Goal: Task Accomplishment & Management: Use online tool/utility

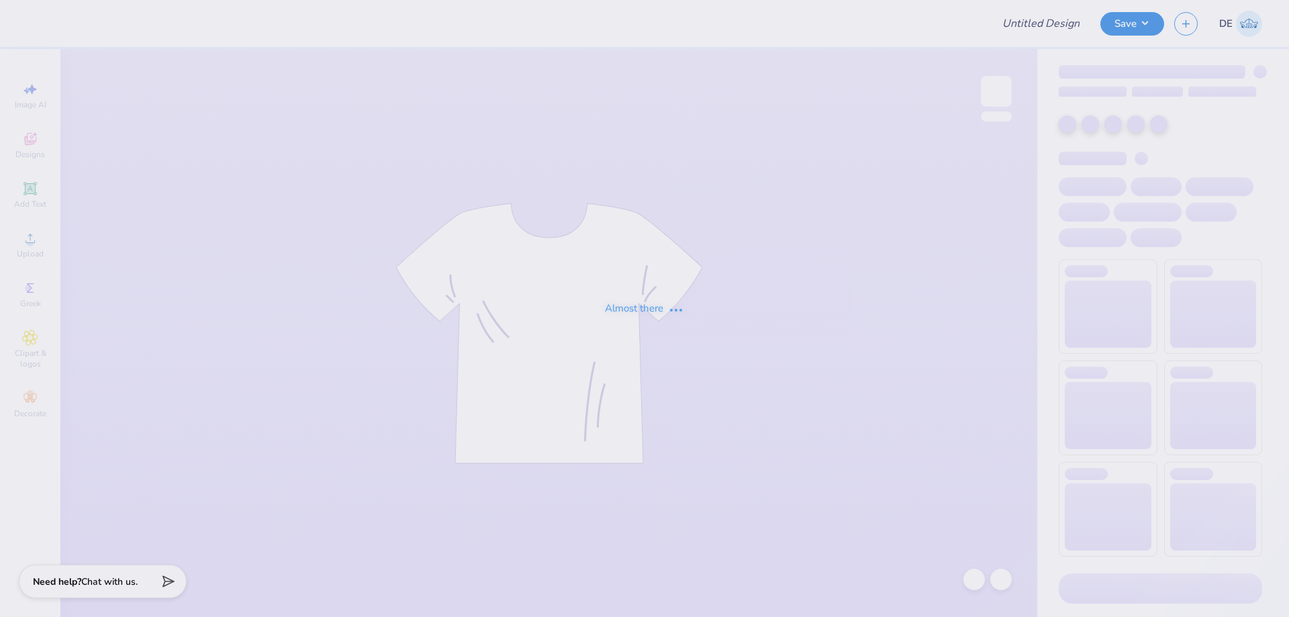
type input "[PERSON_NAME] : [US_STATE][GEOGRAPHIC_DATA]"
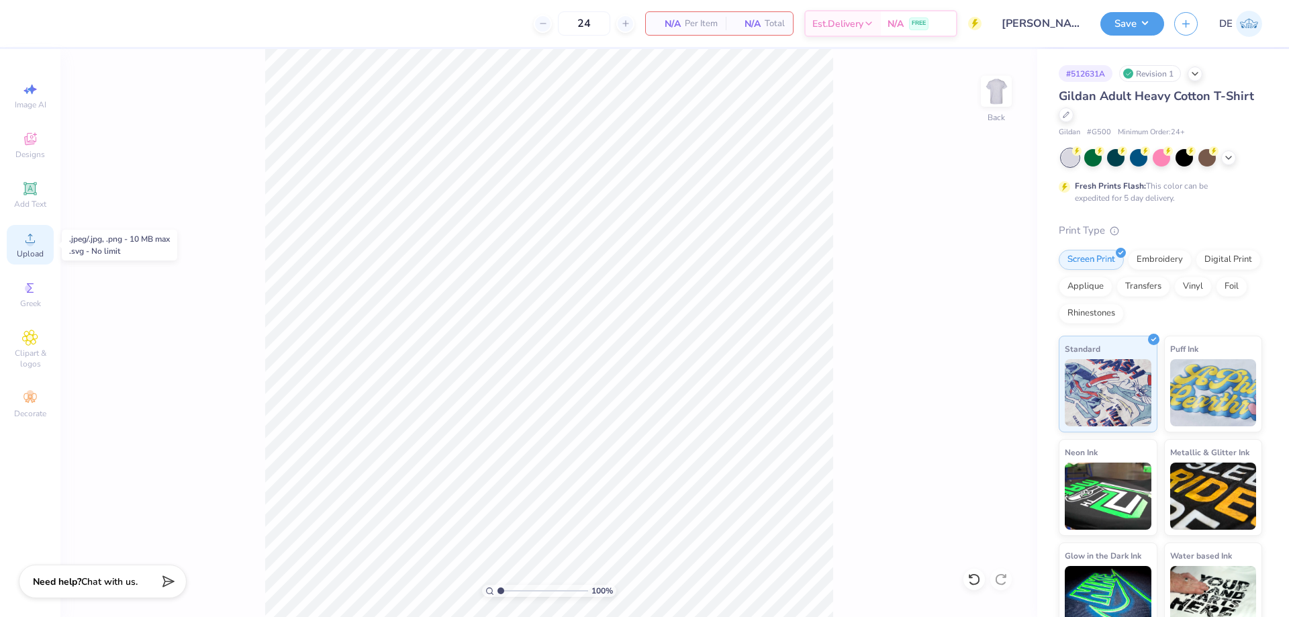
click at [23, 250] on span "Upload" at bounding box center [30, 253] width 27 height 11
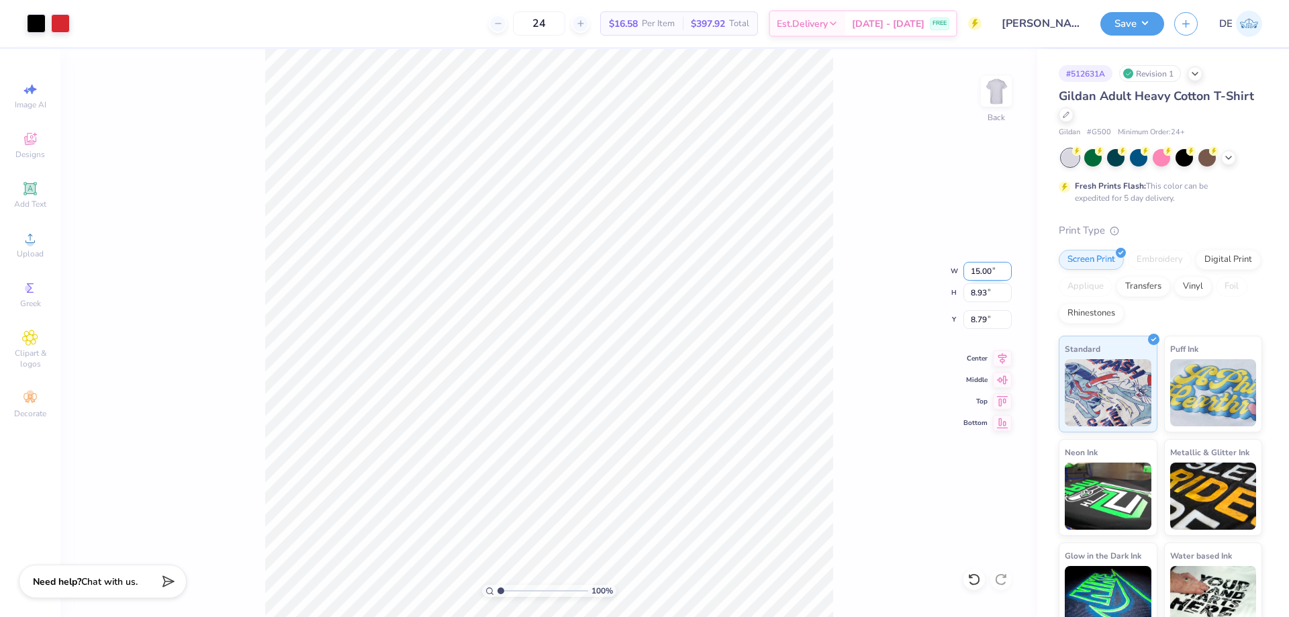
click at [979, 273] on input "15.00" at bounding box center [988, 271] width 48 height 19
click at [978, 273] on input "15.00" at bounding box center [988, 271] width 48 height 19
type input "12.00"
type input "7.14"
click at [970, 320] on input "9.68" at bounding box center [988, 319] width 48 height 19
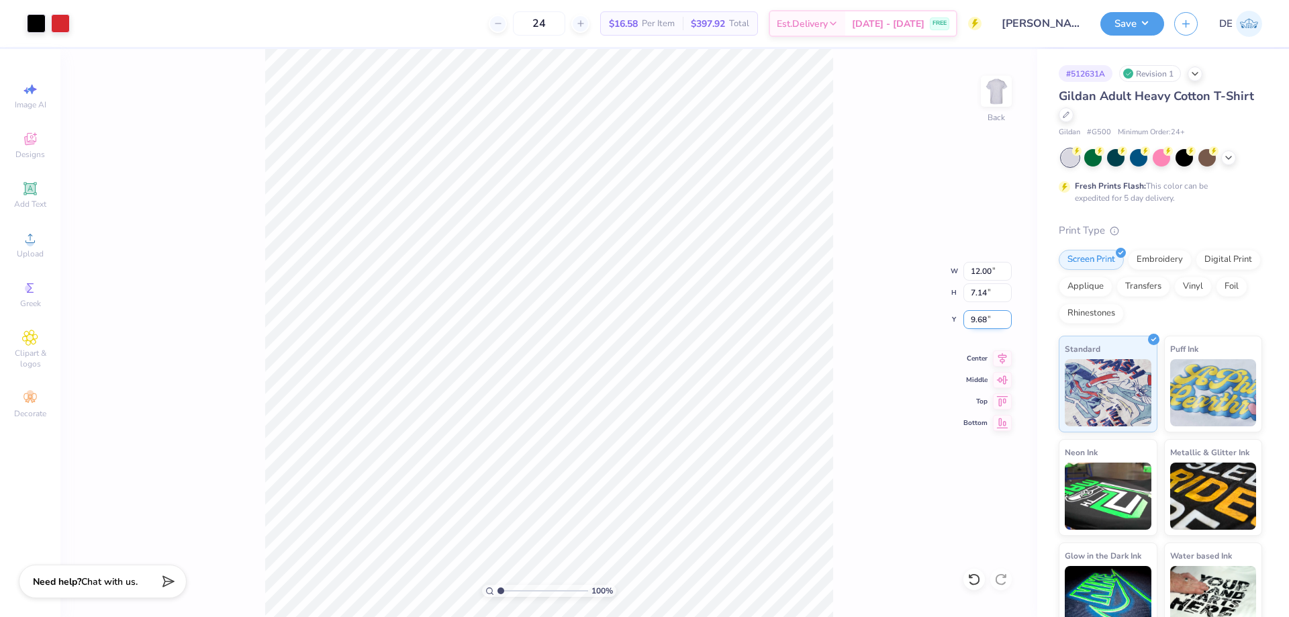
click at [970, 320] on input "9.68" at bounding box center [988, 319] width 48 height 19
type input "2.00"
click at [1116, 25] on button "Save" at bounding box center [1133, 22] width 64 height 24
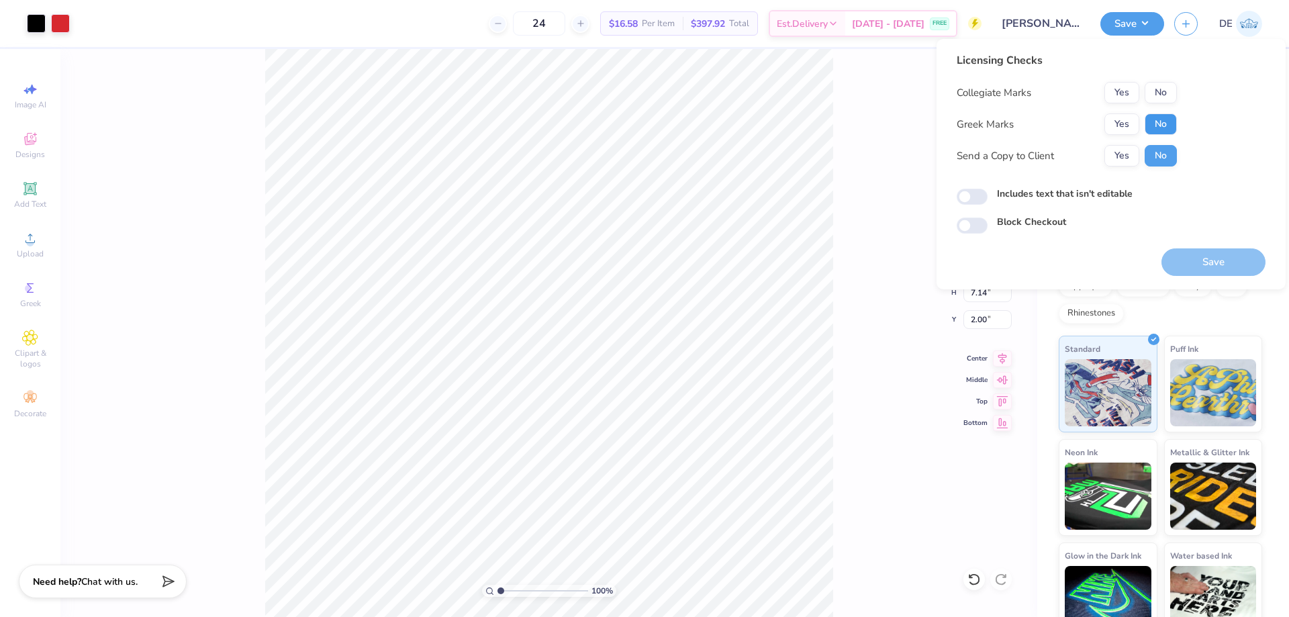
drag, startPoint x: 1167, startPoint y: 128, endPoint x: 1166, endPoint y: 104, distance: 23.5
click at [1166, 128] on button "No" at bounding box center [1161, 123] width 32 height 21
click at [1168, 99] on button "No" at bounding box center [1161, 92] width 32 height 21
drag, startPoint x: 1205, startPoint y: 267, endPoint x: 1179, endPoint y: 269, distance: 25.6
click at [1206, 267] on button "Save" at bounding box center [1214, 262] width 104 height 28
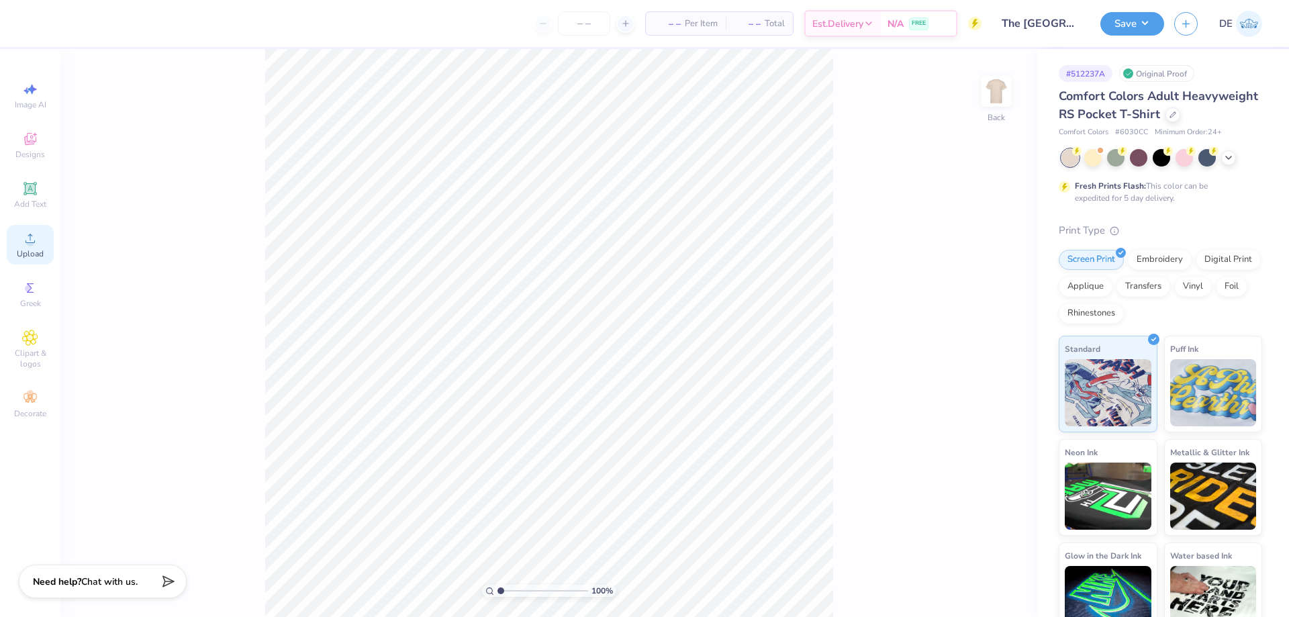
click at [36, 252] on span "Upload" at bounding box center [30, 253] width 27 height 11
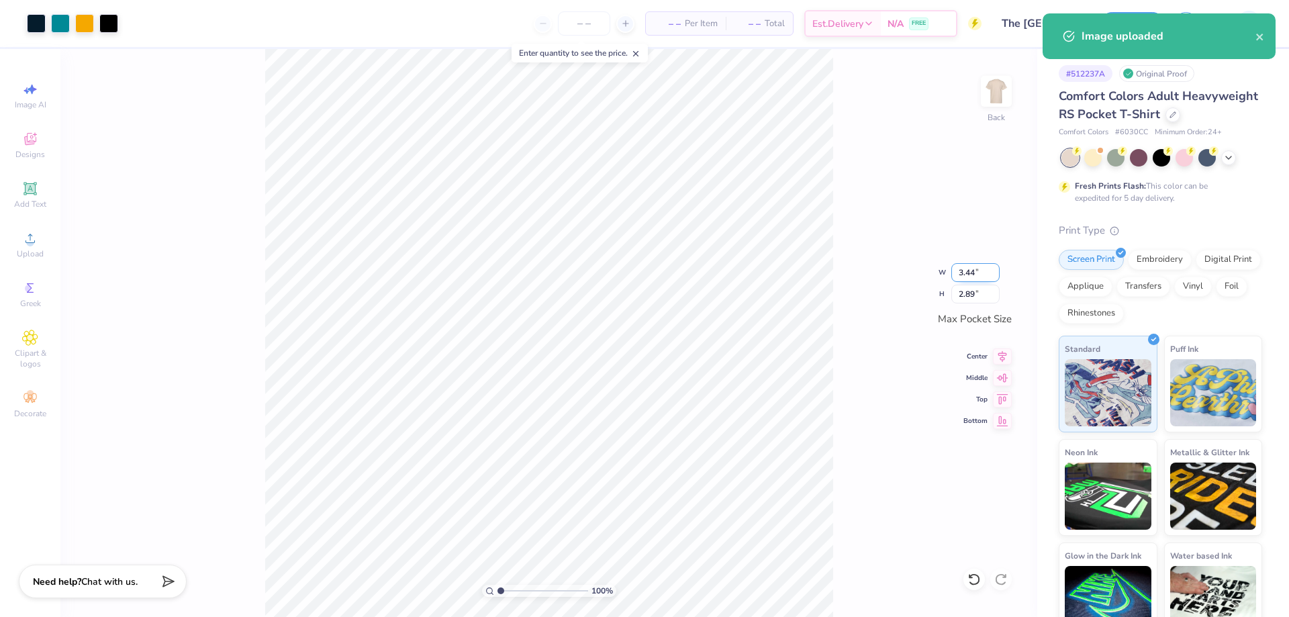
click at [960, 272] on input "3.44" at bounding box center [976, 272] width 48 height 19
type input "3.50"
type input "2.94"
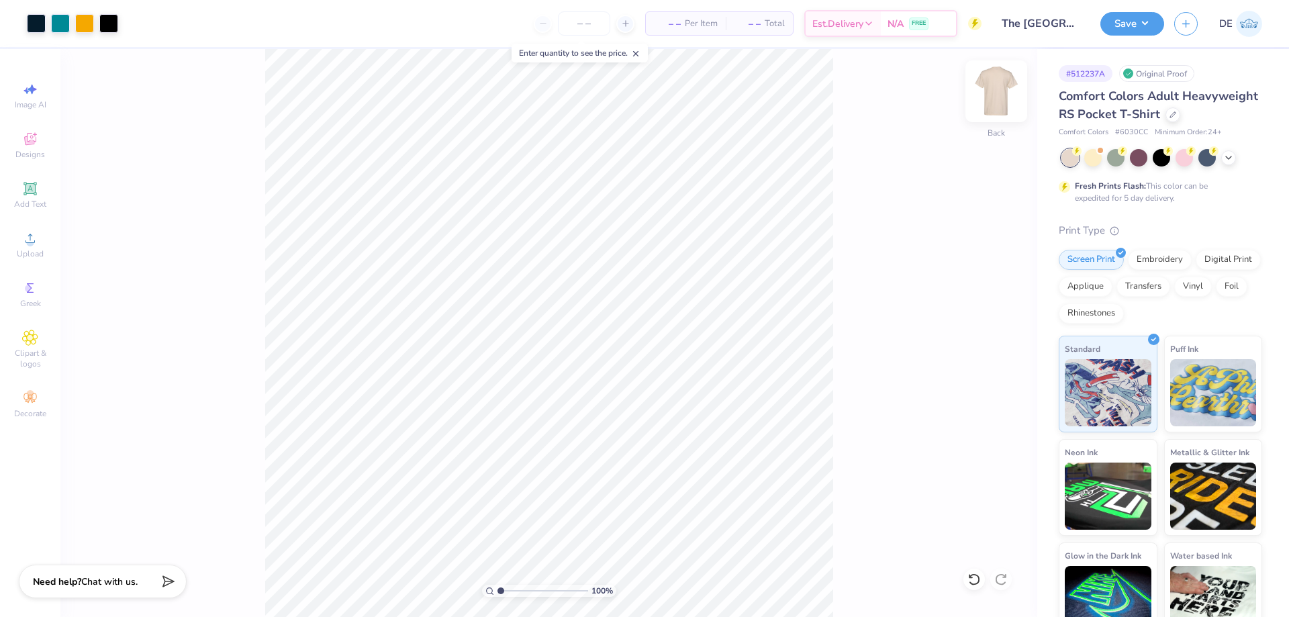
click at [1001, 95] on img at bounding box center [997, 91] width 54 height 54
click at [38, 255] on span "Upload" at bounding box center [30, 253] width 27 height 11
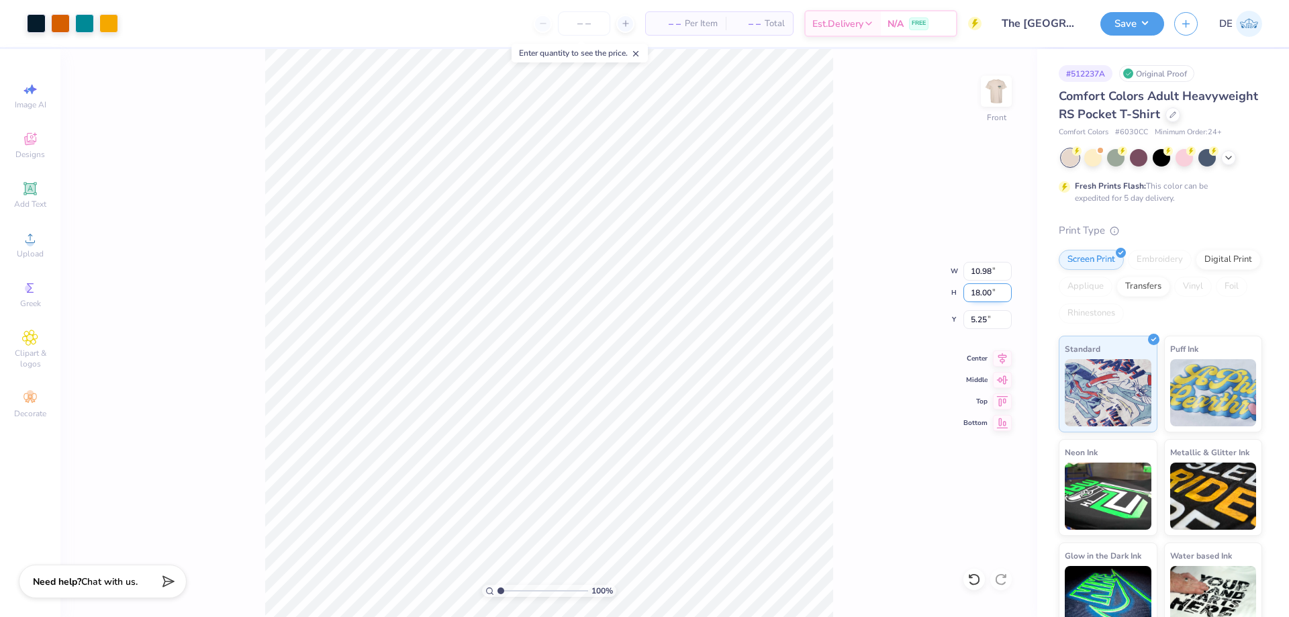
click at [983, 291] on input "18.00" at bounding box center [988, 292] width 48 height 19
type input "15"
type input "9.15"
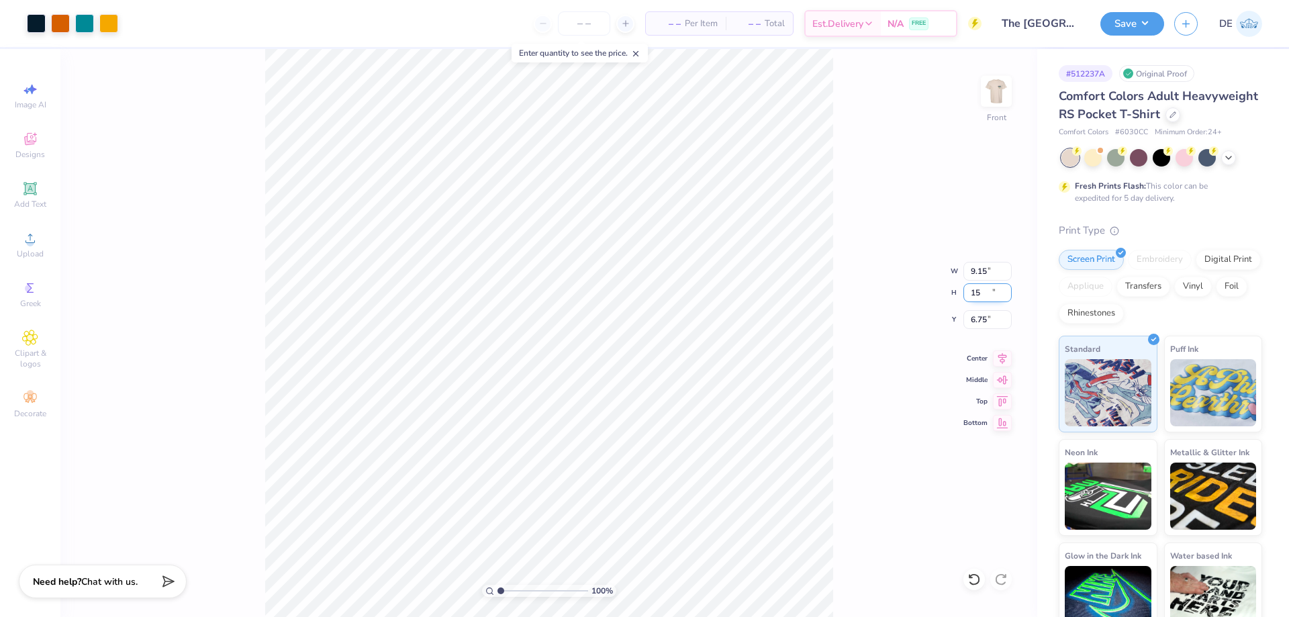
type input "15.00"
click at [969, 322] on input "6.75" at bounding box center [988, 319] width 48 height 19
type input "3.00"
click at [1117, 23] on button "Save" at bounding box center [1133, 22] width 64 height 24
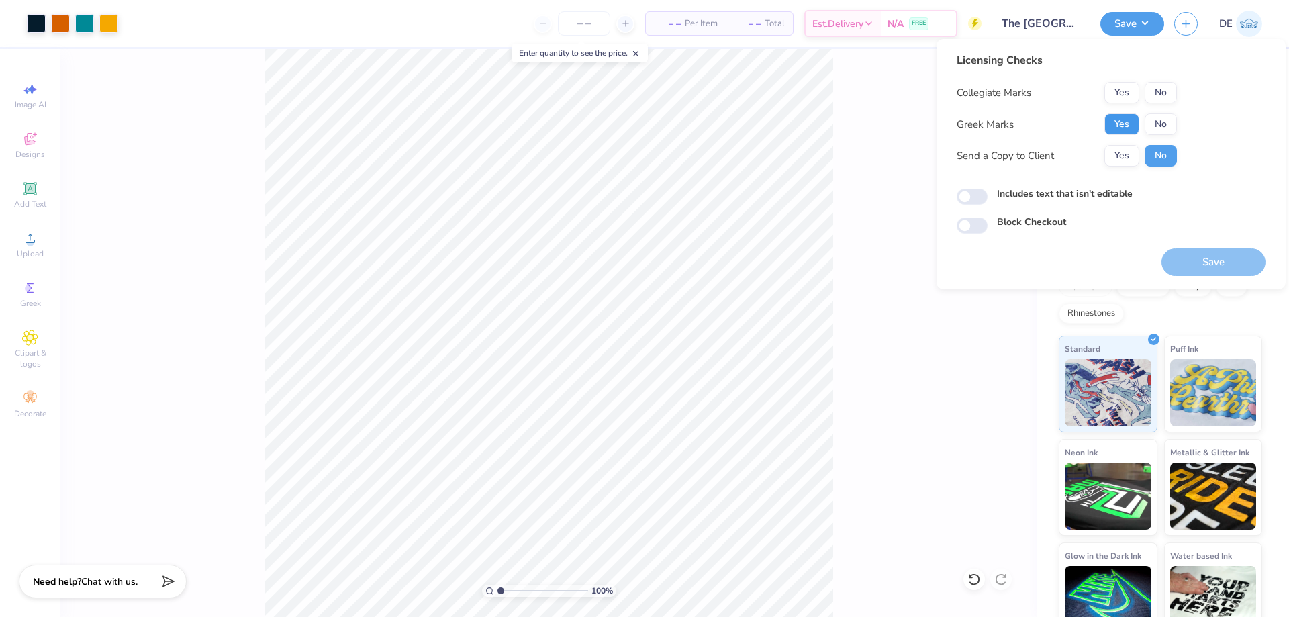
click at [1115, 126] on button "Yes" at bounding box center [1122, 123] width 35 height 21
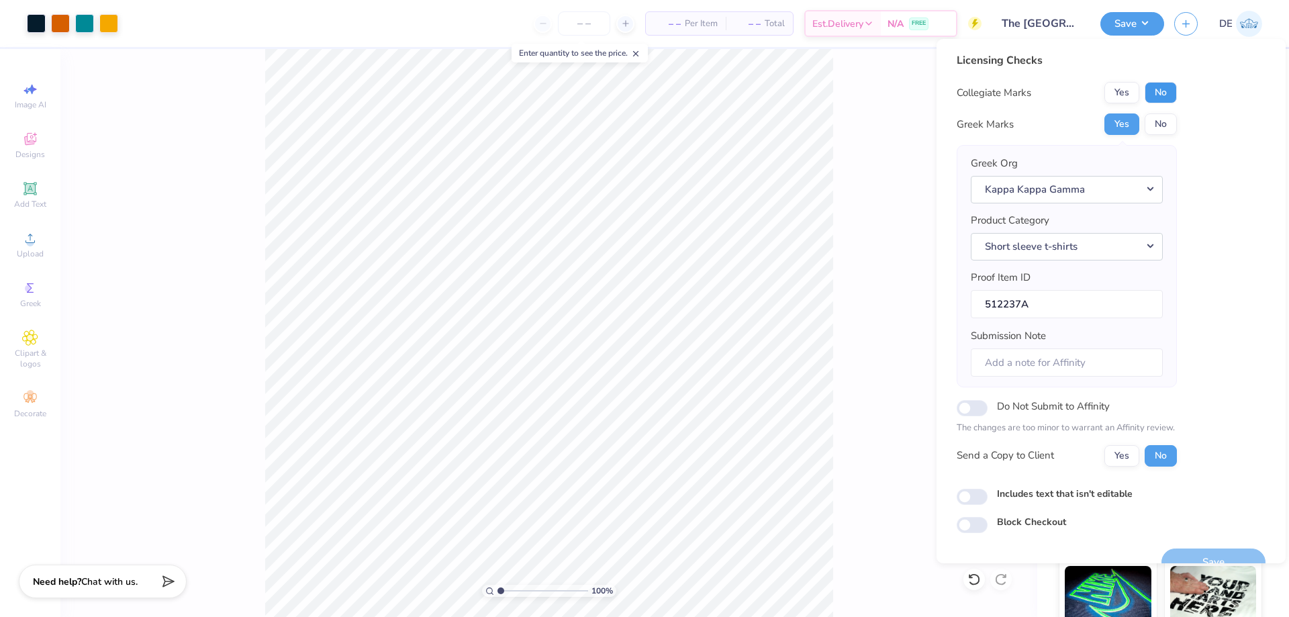
click at [1170, 97] on button "No" at bounding box center [1161, 92] width 32 height 21
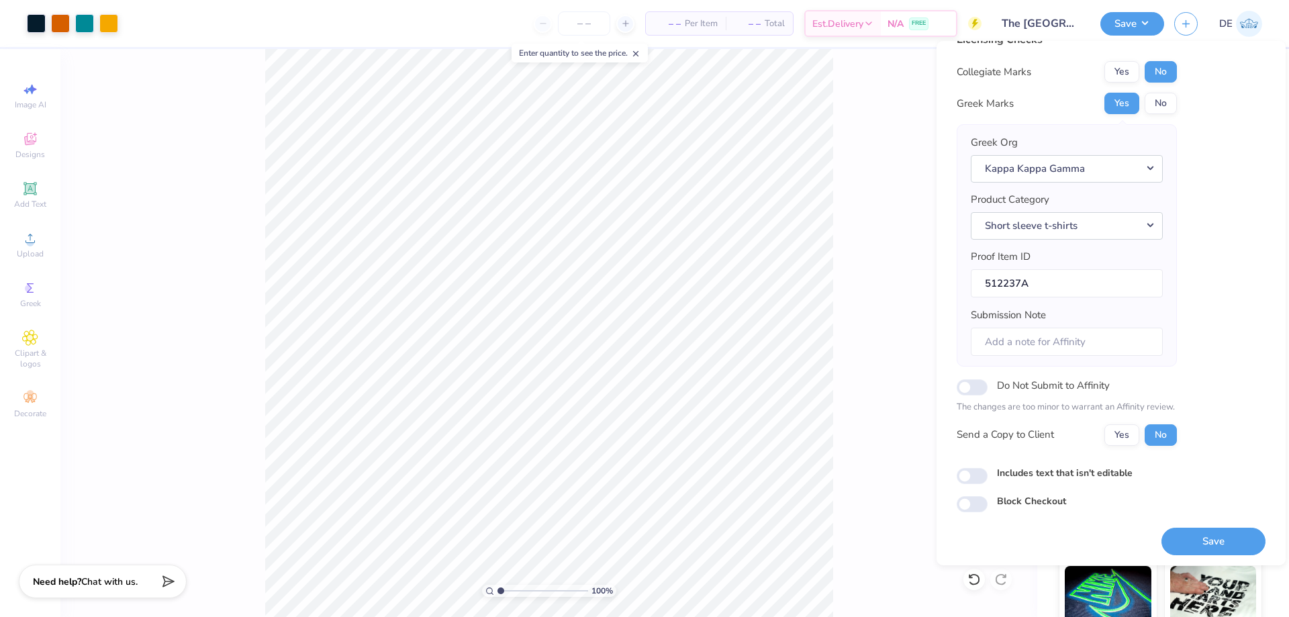
scroll to position [26, 0]
click at [1187, 539] on button "Save" at bounding box center [1214, 539] width 104 height 28
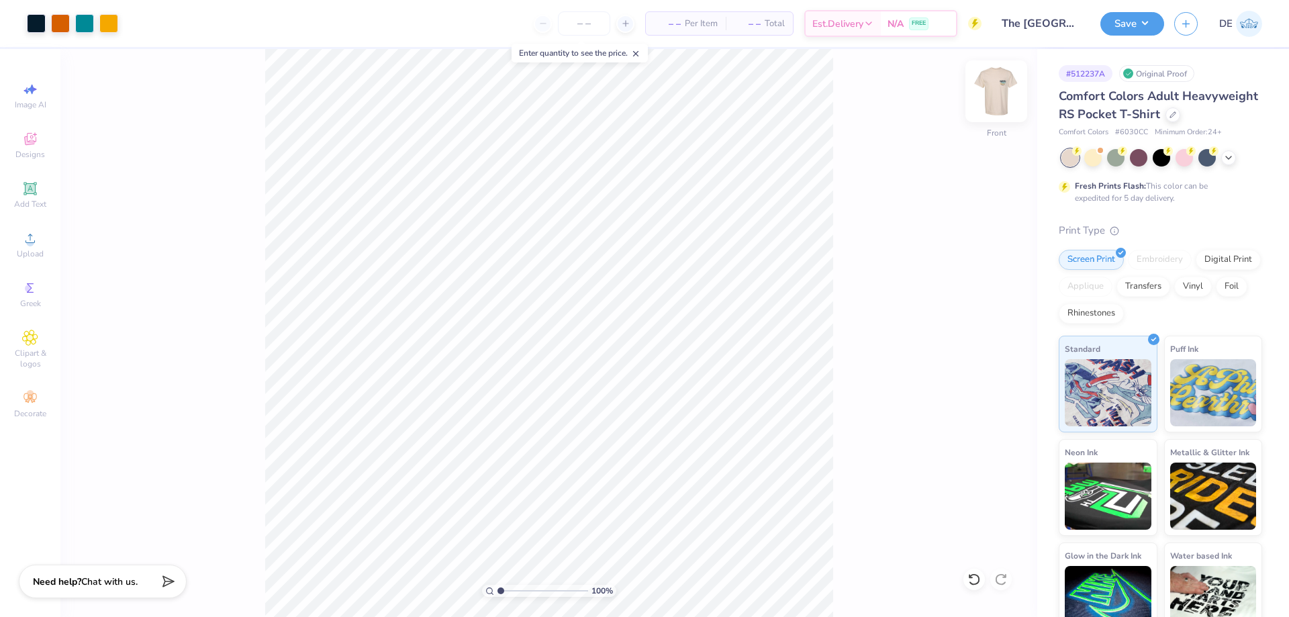
click at [1013, 89] on img at bounding box center [997, 91] width 54 height 54
click at [32, 248] on span "Upload" at bounding box center [30, 253] width 27 height 11
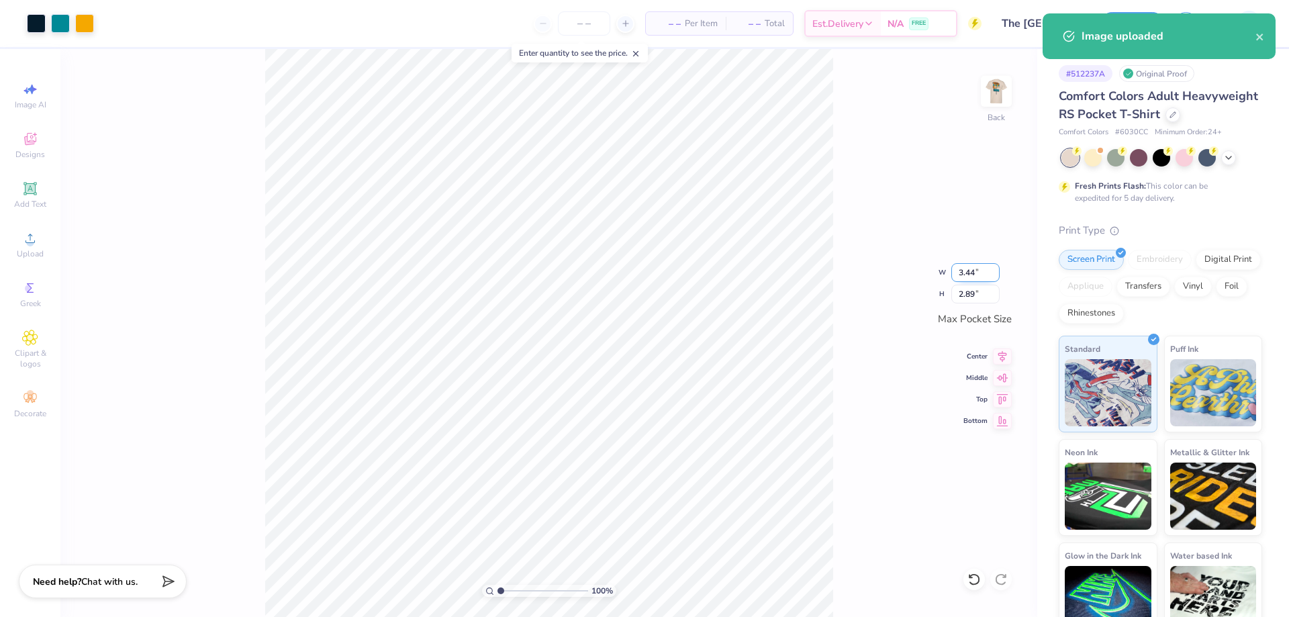
click at [960, 272] on input "3.44" at bounding box center [976, 272] width 48 height 19
type input "3.50"
type input "2.94"
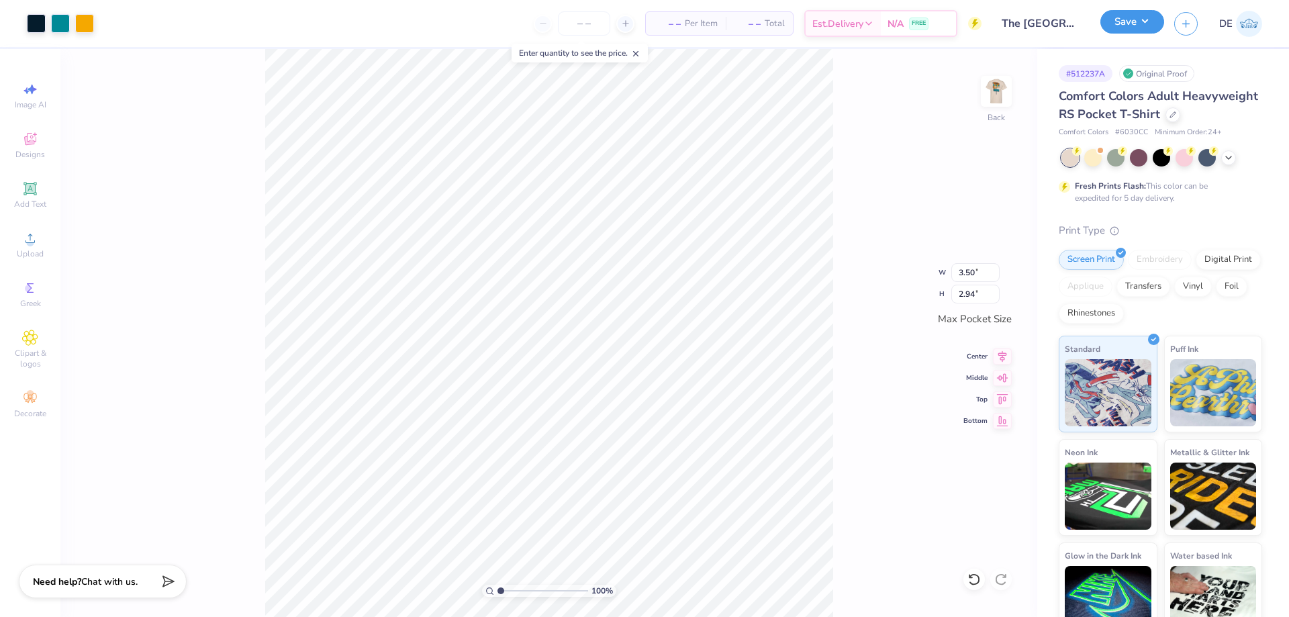
click at [1119, 22] on button "Save" at bounding box center [1133, 22] width 64 height 24
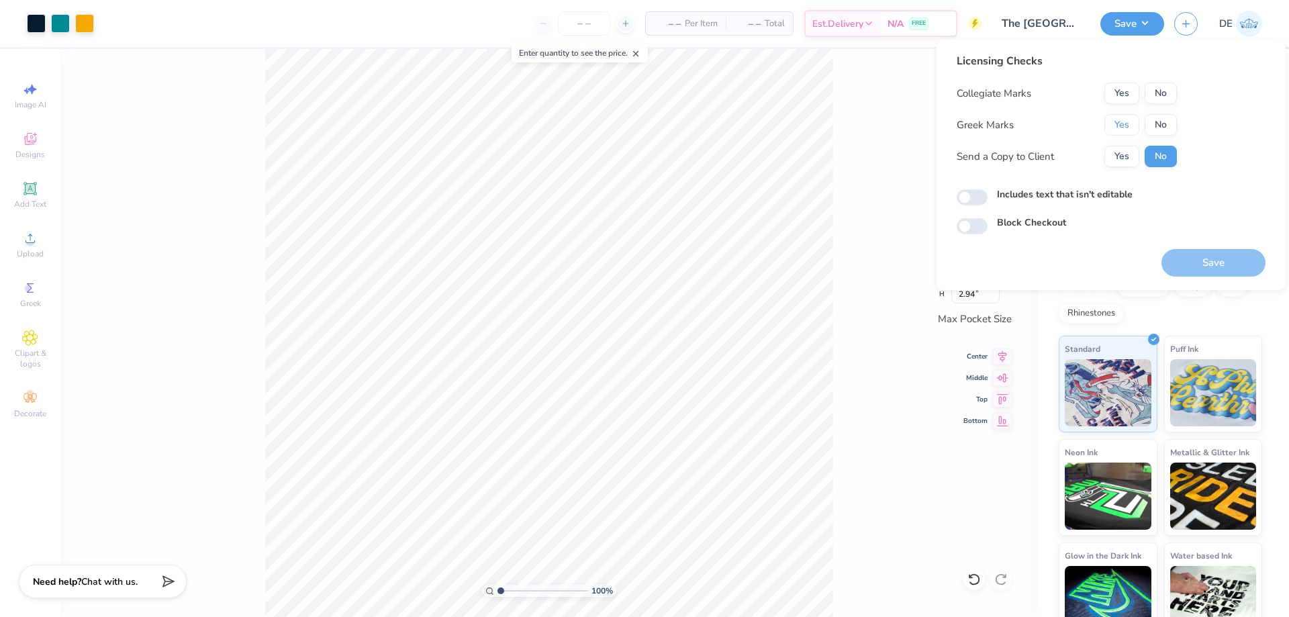
drag, startPoint x: 1123, startPoint y: 126, endPoint x: 1165, endPoint y: 105, distance: 46.5
click at [1124, 126] on button "Yes" at bounding box center [1122, 124] width 35 height 21
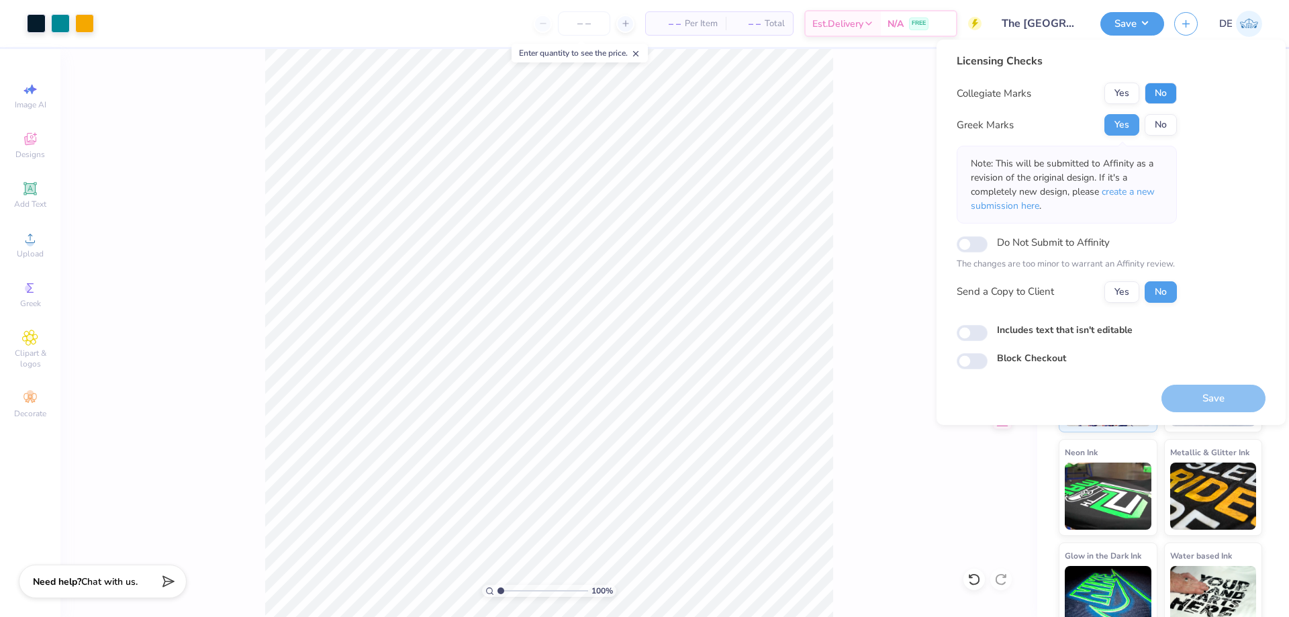
click at [1167, 101] on button "No" at bounding box center [1161, 93] width 32 height 21
click at [1206, 393] on button "Save" at bounding box center [1214, 399] width 104 height 28
